Goal: Task Accomplishment & Management: Use online tool/utility

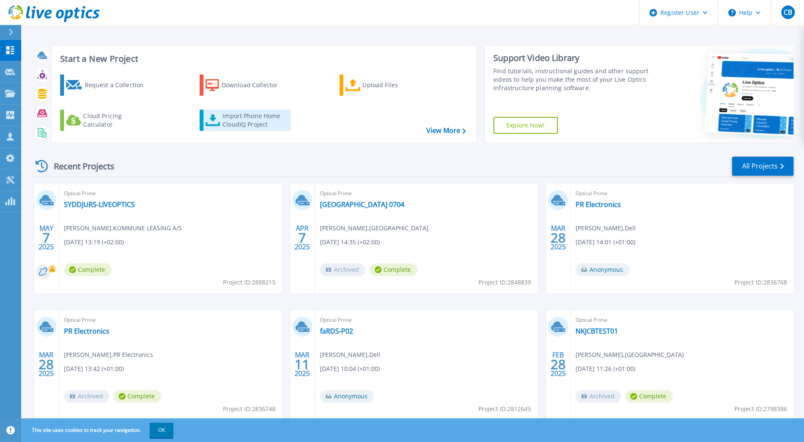
click at [240, 124] on div "Import Phone Home CloudIQ Project" at bounding box center [255, 120] width 66 height 17
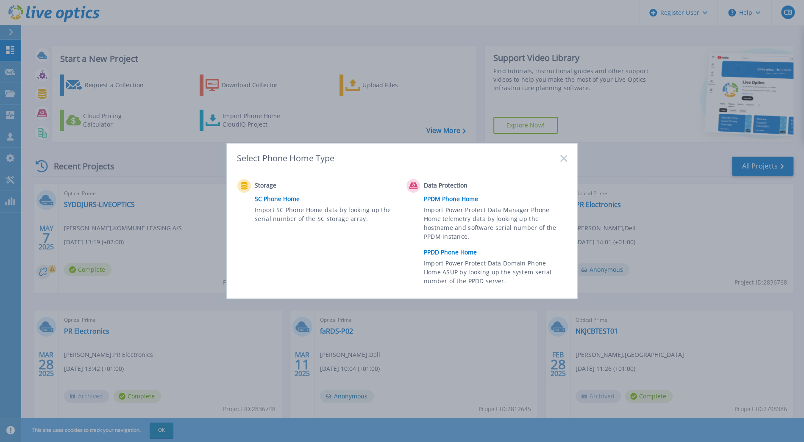
click at [432, 251] on link "PPDD Phone Home" at bounding box center [497, 252] width 147 height 13
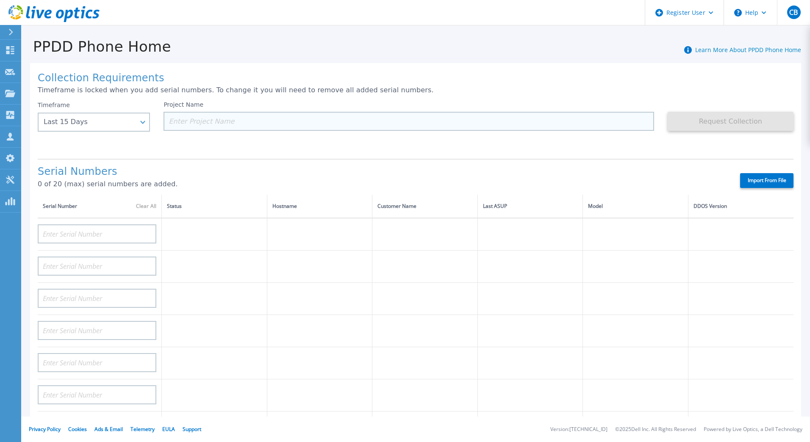
click at [242, 118] on input at bounding box center [409, 121] width 490 height 19
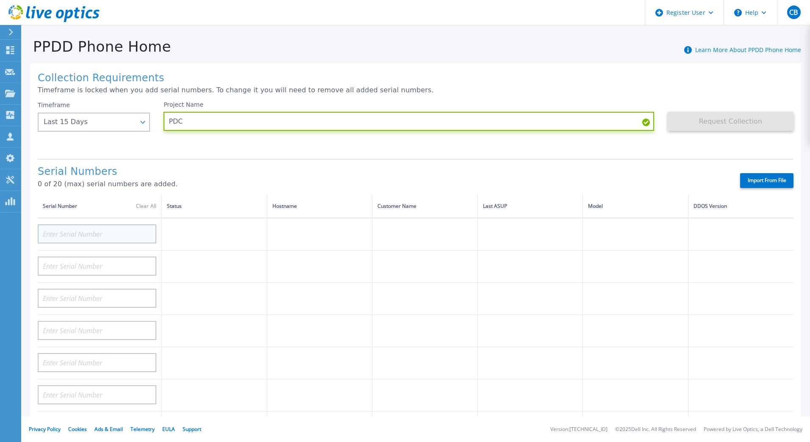
type input "PDC"
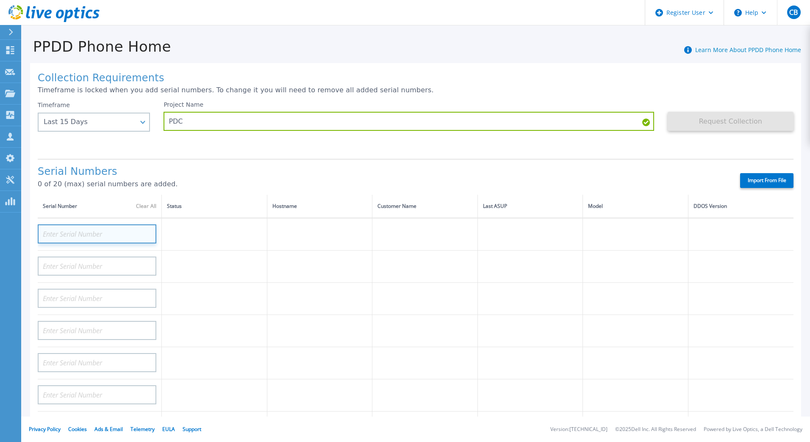
click at [64, 236] on input at bounding box center [97, 234] width 119 height 19
paste input "776BP23"
type input "776BP23"
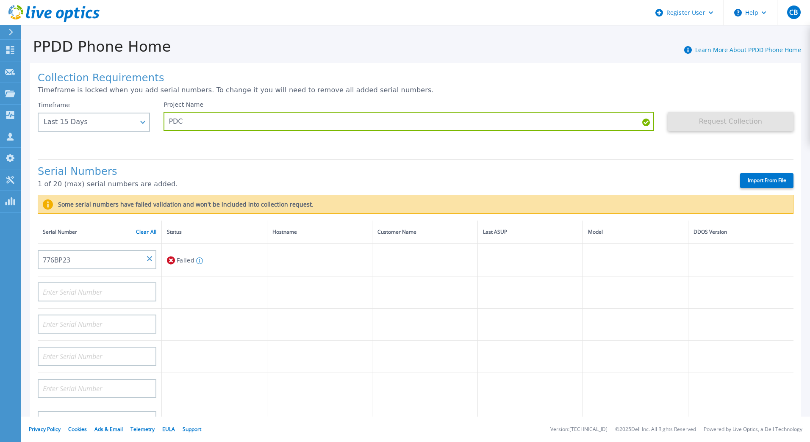
click at [747, 176] on label "Import From File" at bounding box center [766, 180] width 53 height 15
click at [0, 0] on input "Import From File" at bounding box center [0, 0] width 0 height 0
click at [71, 120] on div "Last 15 Days" at bounding box center [89, 122] width 91 height 8
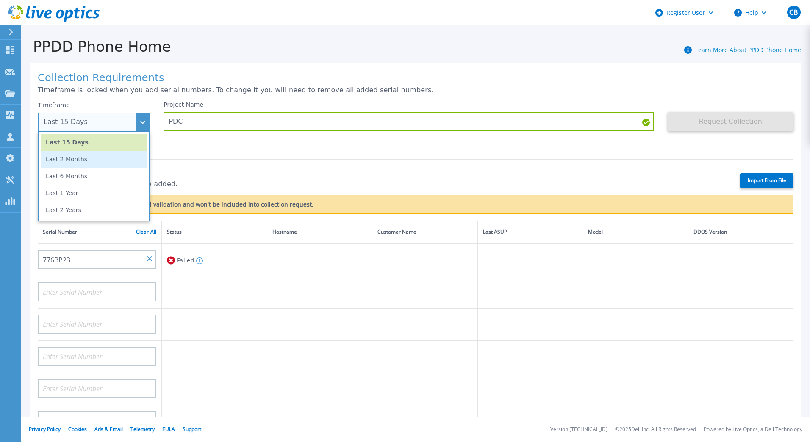
click at [77, 160] on li "Last 2 Months" at bounding box center [94, 159] width 106 height 17
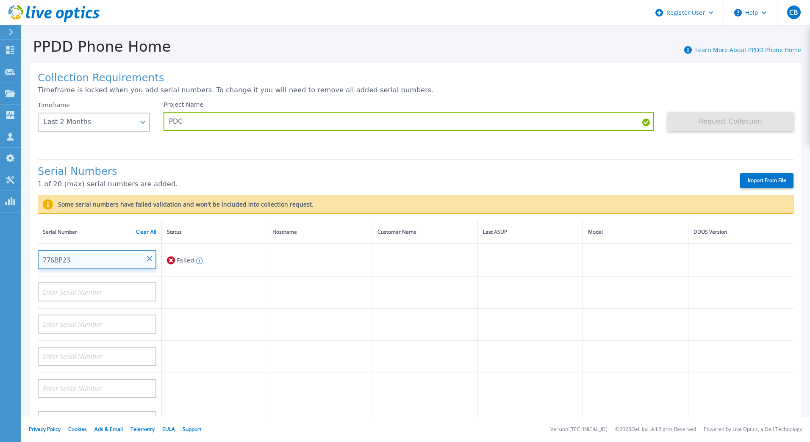
click at [108, 259] on input "776BP23" at bounding box center [97, 259] width 119 height 19
click at [142, 231] on link "Clear All" at bounding box center [146, 232] width 20 height 6
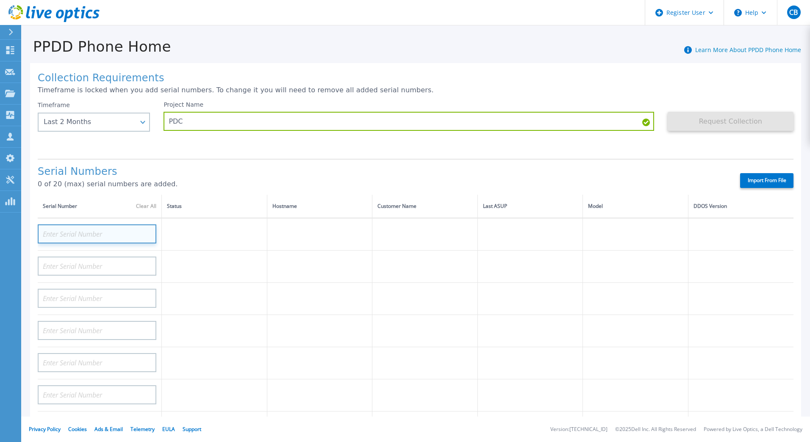
click at [76, 235] on input at bounding box center [97, 234] width 119 height 19
click at [104, 229] on input at bounding box center [97, 234] width 119 height 19
paste input "776BP23"
type input "776BP23"
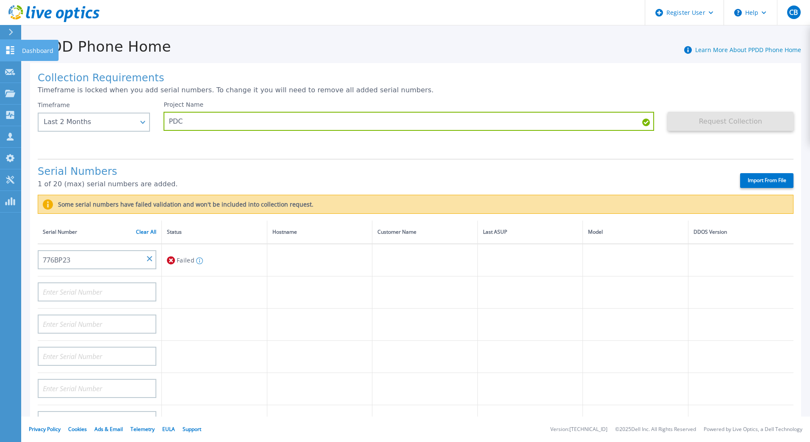
click at [17, 52] on link "Dashboard Dashboard" at bounding box center [10, 51] width 21 height 22
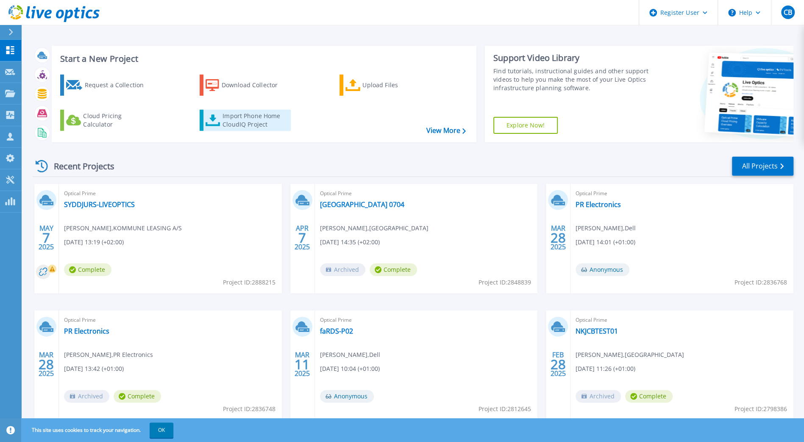
click at [250, 120] on div "Import Phone Home CloudIQ Project" at bounding box center [255, 120] width 66 height 17
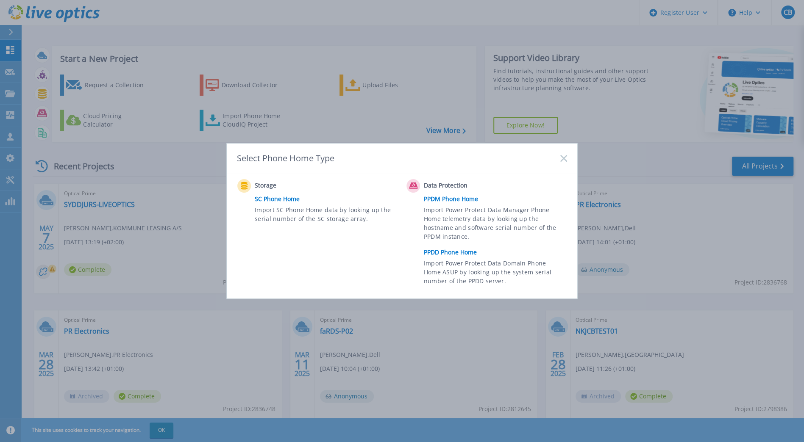
click at [453, 197] on link "PPDM Phone Home" at bounding box center [497, 199] width 147 height 13
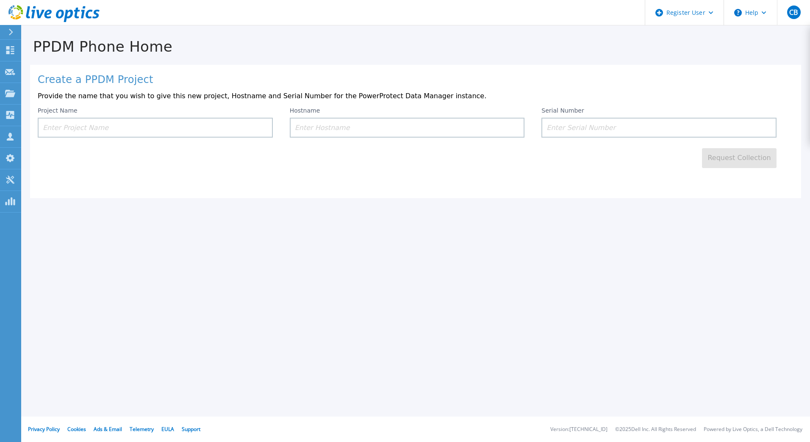
click at [558, 130] on input at bounding box center [659, 128] width 235 height 20
click at [76, 129] on input at bounding box center [155, 128] width 235 height 20
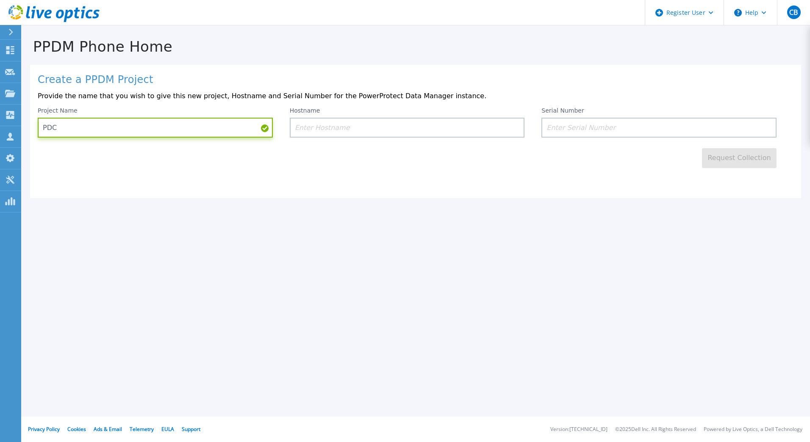
type input "PDC"
click at [333, 128] on input at bounding box center [407, 128] width 235 height 20
click at [588, 128] on input at bounding box center [659, 128] width 235 height 20
paste input "776BP23"
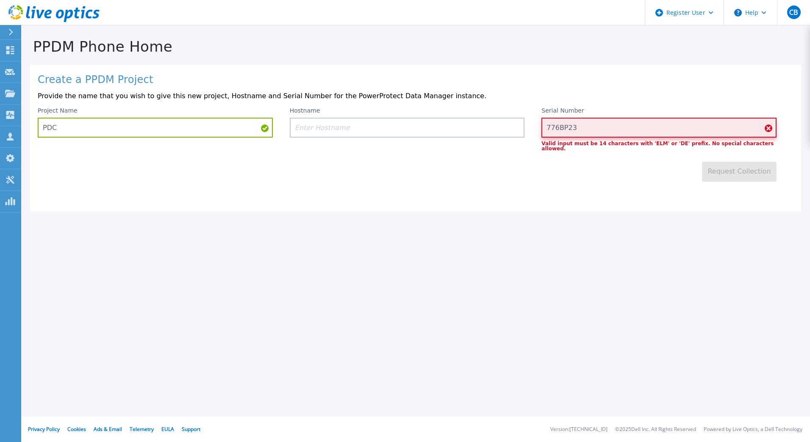
drag, startPoint x: 574, startPoint y: 127, endPoint x: 512, endPoint y: 149, distance: 65.5
click at [540, 128] on div "Project Name PDC Hostname Serial Number 776BP23 Valid input must be 14 characte…" at bounding box center [416, 129] width 756 height 44
drag, startPoint x: 576, startPoint y: 127, endPoint x: 530, endPoint y: 130, distance: 45.9
click at [530, 130] on div "Project Name PDC Hostname Serial Number 776BP23 Valid input must be 14 characte…" at bounding box center [416, 129] width 756 height 44
type input "776BP23"
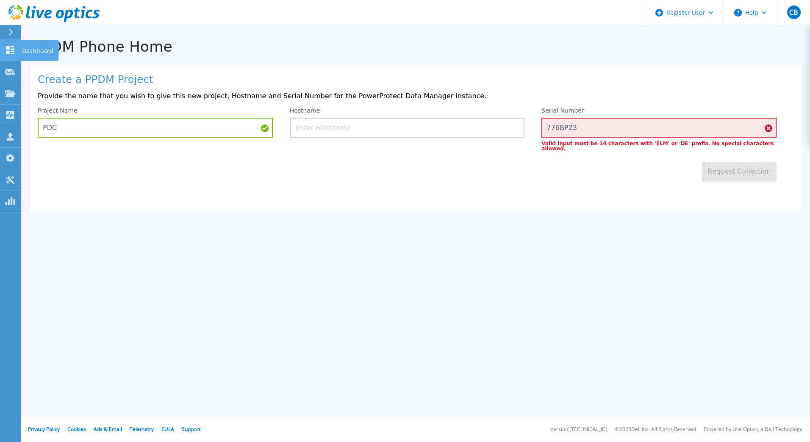
click at [8, 47] on icon at bounding box center [10, 50] width 8 height 8
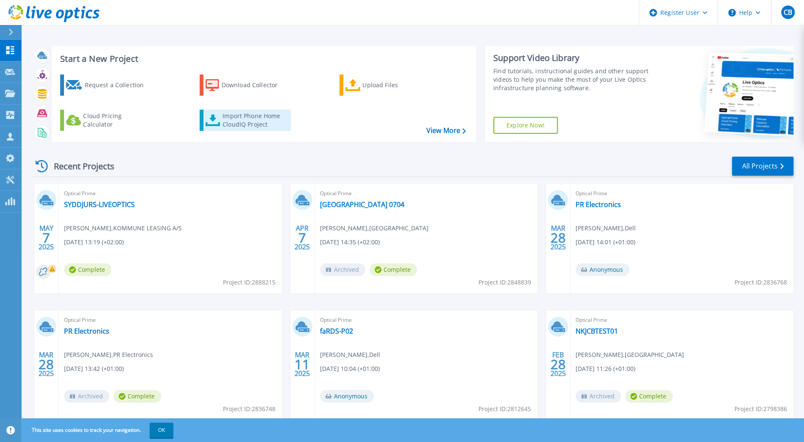
click at [242, 117] on div "Import Phone Home CloudIQ Project" at bounding box center [255, 120] width 66 height 17
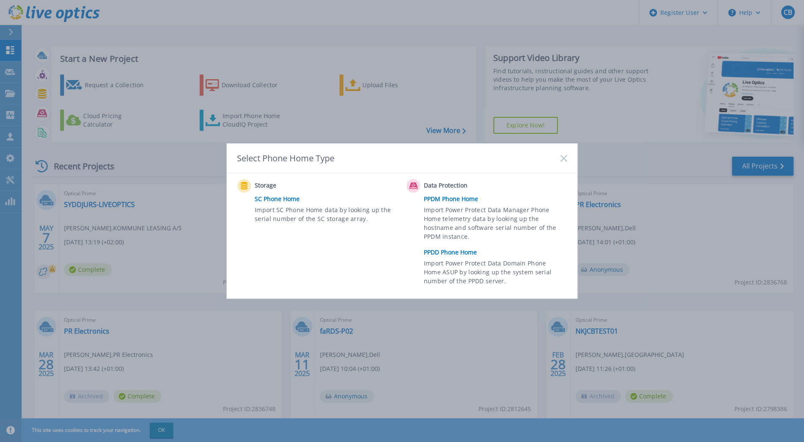
click at [446, 250] on link "PPDD Phone Home" at bounding box center [497, 252] width 147 height 13
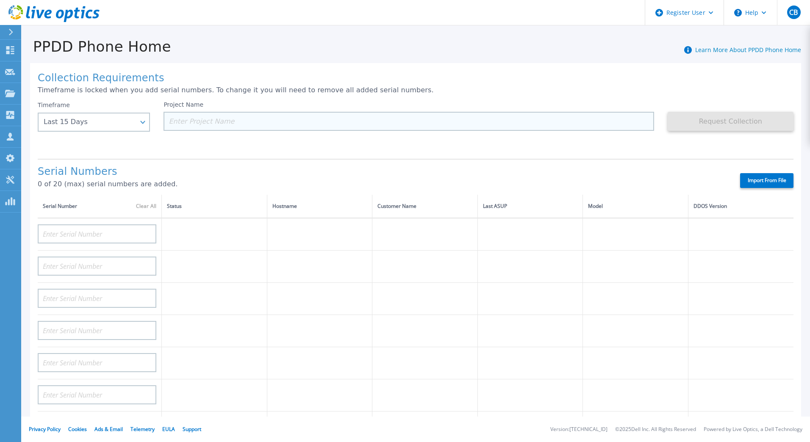
click at [235, 115] on input at bounding box center [409, 121] width 490 height 19
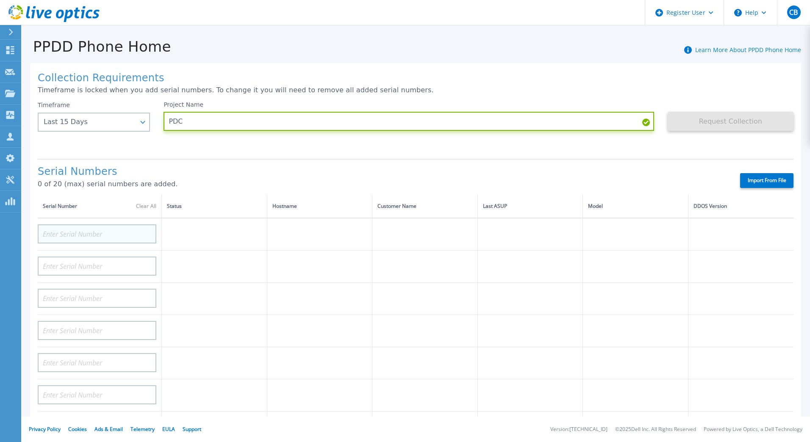
type input "PDC"
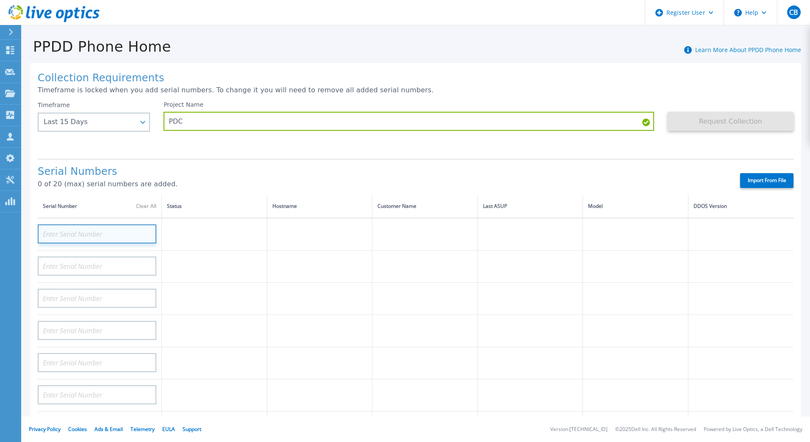
click at [92, 234] on input at bounding box center [97, 234] width 119 height 19
paste input "CKM00200600354"
type input "CKM00200600354"
